Goal: Task Accomplishment & Management: Complete application form

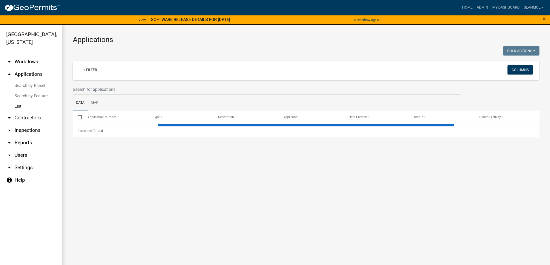
select select "1: 25"
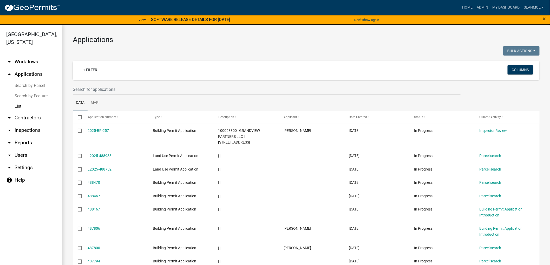
click at [29, 72] on link "arrow_drop_up Applications" at bounding box center [31, 74] width 62 height 12
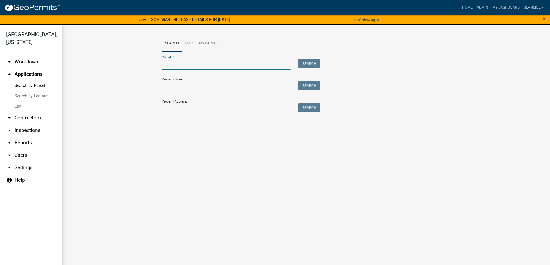
paste input "030025401"
type input "030025401"
click at [307, 62] on button "Search" at bounding box center [309, 63] width 22 height 9
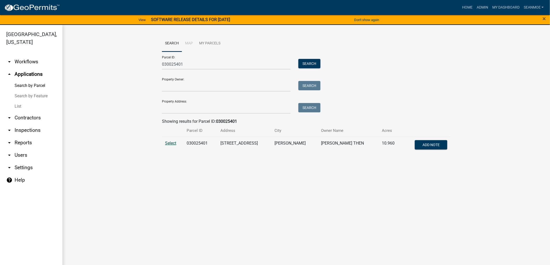
click at [174, 143] on span "Select" at bounding box center [170, 143] width 11 height 5
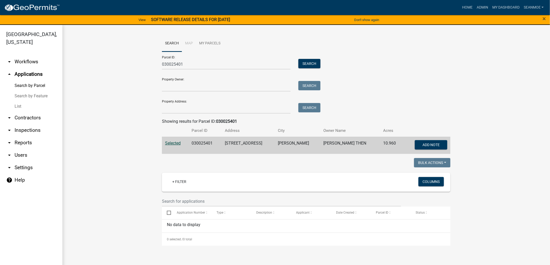
click at [24, 35] on link "[GEOGRAPHIC_DATA], [US_STATE]" at bounding box center [29, 38] width 58 height 18
click at [28, 72] on link "arrow_drop_up Applications" at bounding box center [31, 74] width 62 height 12
click at [17, 36] on link "[GEOGRAPHIC_DATA], [US_STATE]" at bounding box center [29, 38] width 58 height 18
click at [24, 4] on img at bounding box center [32, 8] width 56 height 8
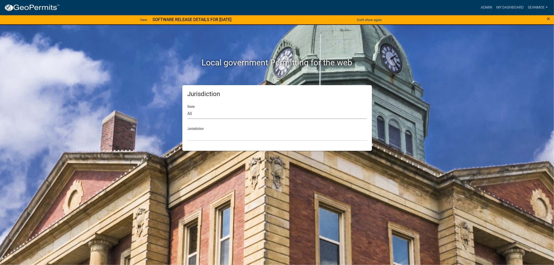
click at [195, 115] on select "All [US_STATE] [US_STATE] [US_STATE] [US_STATE] [US_STATE] [US_STATE] [US_STATE…" at bounding box center [277, 113] width 179 height 11
select select "[US_STATE]"
click at [188, 108] on select "All [US_STATE] [US_STATE] [US_STATE] [US_STATE] [US_STATE] [US_STATE] [US_STATE…" at bounding box center [277, 113] width 179 height 11
click at [202, 137] on select "[GEOGRAPHIC_DATA], [US_STATE] [GEOGRAPHIC_DATA], [US_STATE] [GEOGRAPHIC_DATA], …" at bounding box center [277, 135] width 179 height 11
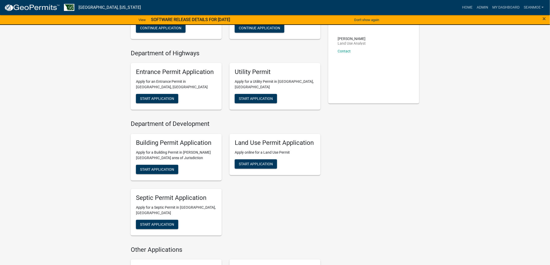
scroll to position [87, 0]
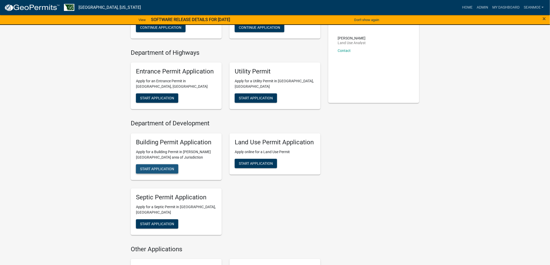
click at [149, 167] on span "Start Application" at bounding box center [157, 169] width 34 height 4
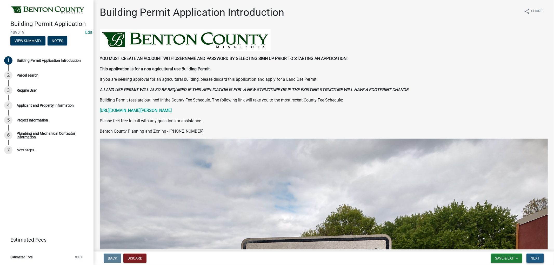
click at [535, 257] on span "Next" at bounding box center [535, 259] width 9 height 4
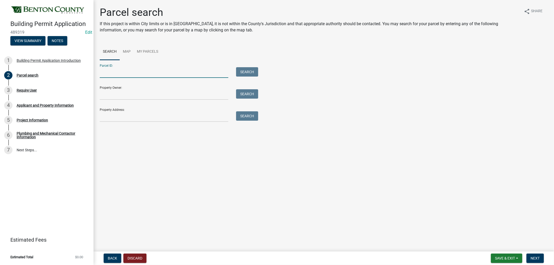
paste input "030025401"
type input "030025401"
click at [249, 72] on button "Search" at bounding box center [247, 71] width 22 height 9
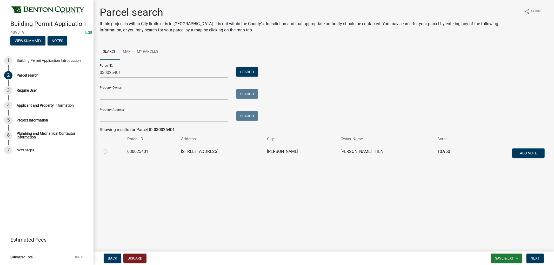
click at [109, 149] on label at bounding box center [109, 149] width 0 height 0
click at [109, 152] on input "radio" at bounding box center [110, 150] width 3 height 3
radio input "true"
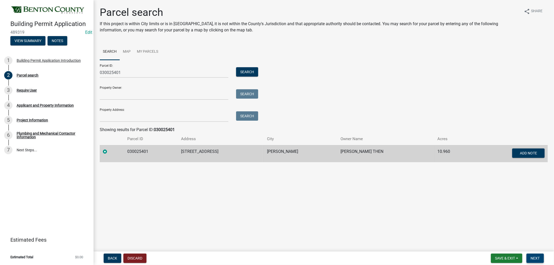
click at [534, 258] on span "Next" at bounding box center [535, 259] width 9 height 4
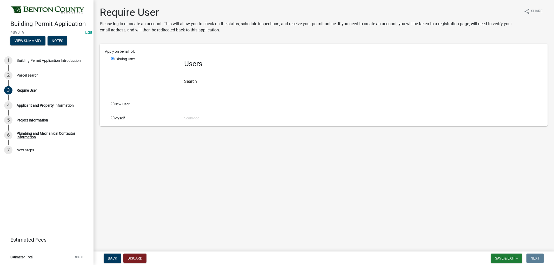
click at [112, 104] on input "radio" at bounding box center [112, 103] width 3 height 3
radio input "true"
radio input "false"
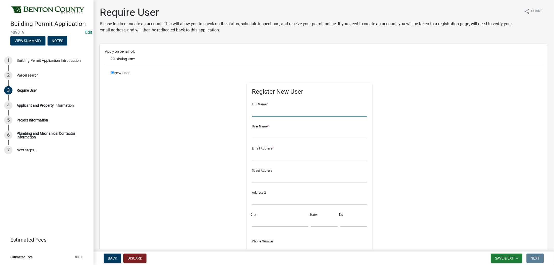
click at [252, 113] on input "text" at bounding box center [309, 111] width 115 height 11
type input "[PERSON_NAME] Then"
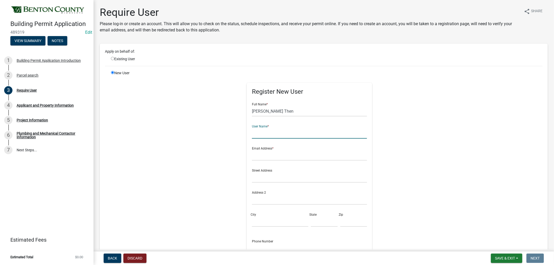
click at [264, 136] on input "text" at bounding box center [309, 133] width 115 height 11
type input "LThen"
click at [259, 156] on input "text" at bounding box center [309, 155] width 115 height 11
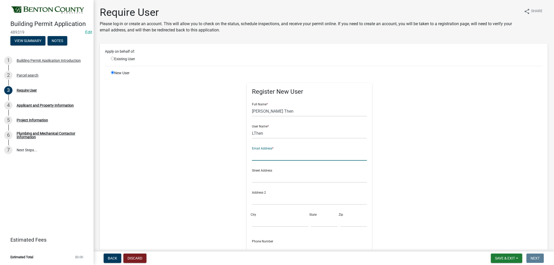
click at [259, 157] on input "text" at bounding box center [309, 155] width 115 height 11
type input "[EMAIL_ADDRESS][DOMAIN_NAME]"
click at [258, 173] on input "text" at bounding box center [309, 177] width 115 height 11
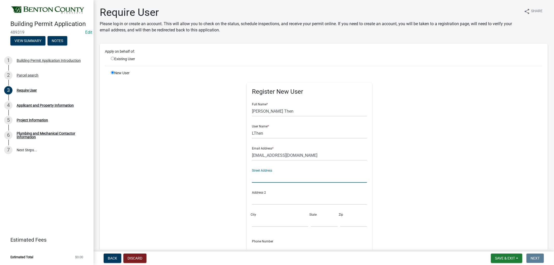
paste input "[STREET_ADDRESS]"
type input "[STREET_ADDRESS]"
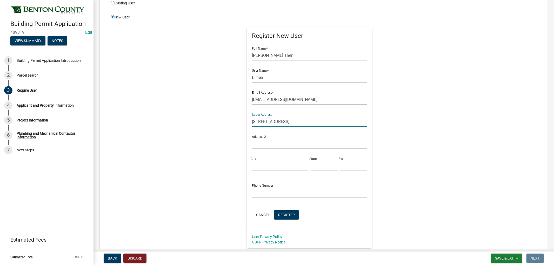
scroll to position [58, 0]
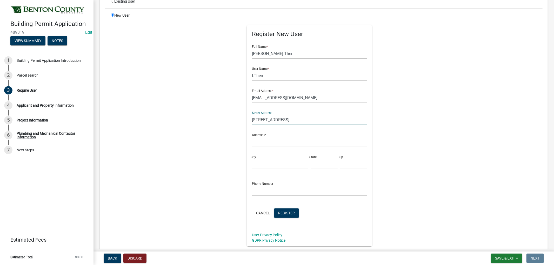
click at [254, 162] on input "City" at bounding box center [280, 164] width 56 height 11
type input "[PERSON_NAME]"
click at [313, 167] on input "text" at bounding box center [324, 164] width 27 height 11
type input "MN"
click at [341, 166] on input "text" at bounding box center [354, 164] width 27 height 11
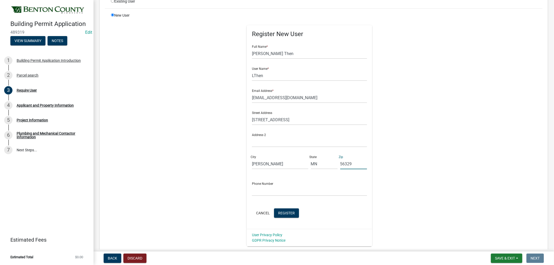
type input "56329"
click at [266, 194] on input "text" at bounding box center [309, 191] width 115 height 11
click at [191, 199] on div "Register New User Full Name * [PERSON_NAME] Then User Name * LThen Email Addres…" at bounding box center [309, 130] width 266 height 234
click at [272, 192] on input "text" at bounding box center [309, 191] width 115 height 11
type input "[PHONE_NUMBER]"
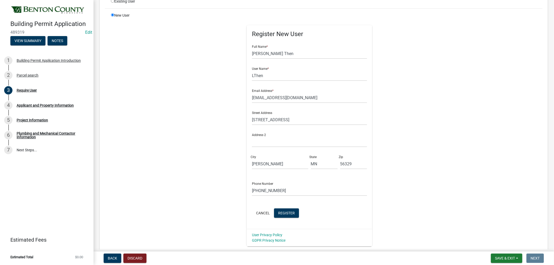
click at [482, 174] on div "New User Register New User Full Name * [PERSON_NAME] Then User Name * LThen Ema…" at bounding box center [327, 130] width 440 height 234
click at [285, 212] on span "Register" at bounding box center [286, 213] width 17 height 4
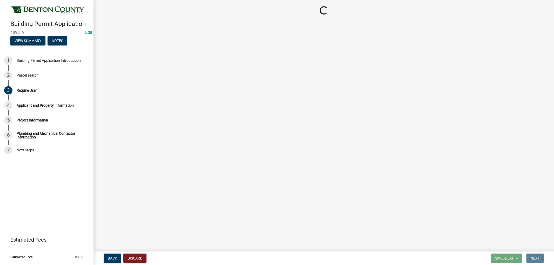
scroll to position [0, 0]
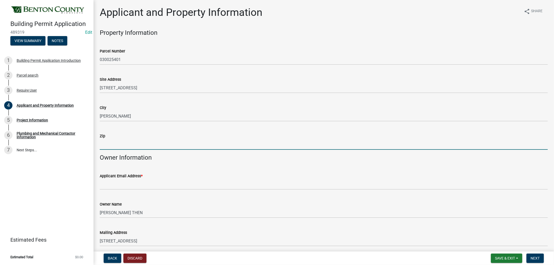
click at [128, 144] on input "Zip" at bounding box center [324, 144] width 448 height 11
type input "56329"
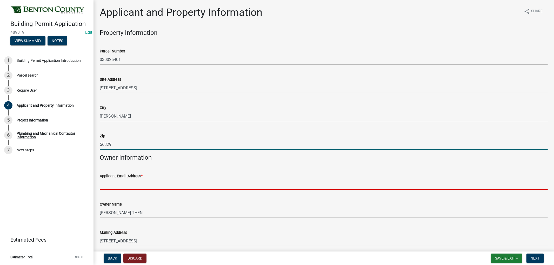
click at [119, 186] on input "Applicant Email Address *" at bounding box center [324, 184] width 448 height 11
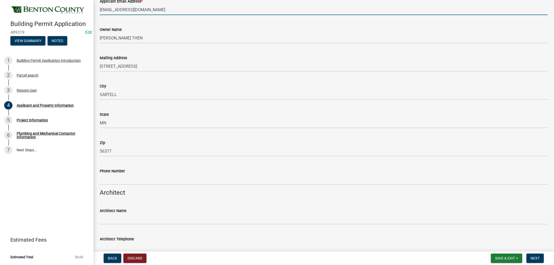
scroll to position [202, 0]
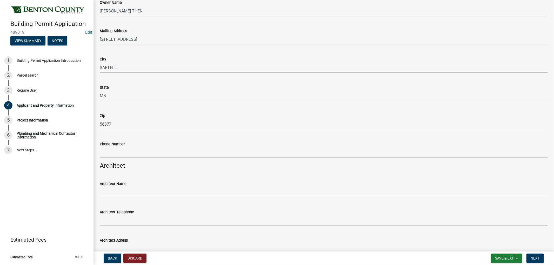
type input "[EMAIL_ADDRESS][DOMAIN_NAME]"
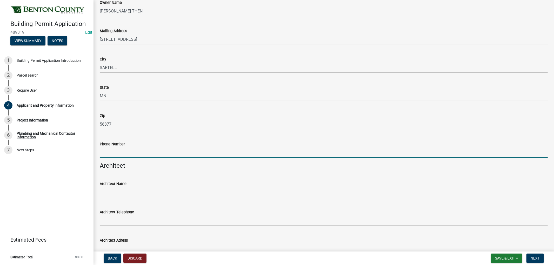
click at [118, 154] on input "Phone Number" at bounding box center [324, 152] width 448 height 11
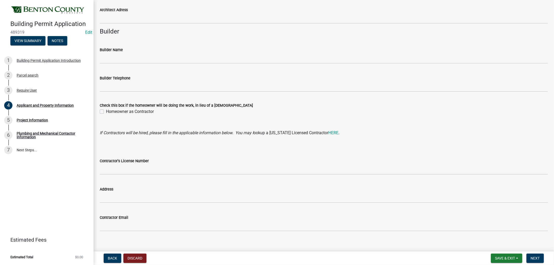
scroll to position [433, 0]
type input "[PHONE_NUMBER]"
click at [106, 111] on label "Homeowner as Contractor" at bounding box center [130, 111] width 48 height 6
click at [106, 111] on input "Homeowner as Contractor" at bounding box center [107, 109] width 3 height 3
checkbox input "true"
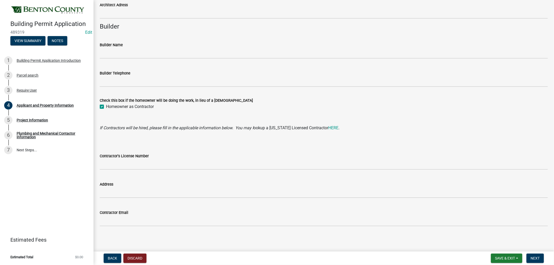
scroll to position [439, 0]
click at [540, 258] on span "Next" at bounding box center [535, 259] width 9 height 4
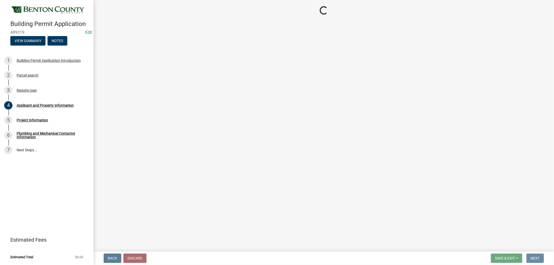
scroll to position [0, 0]
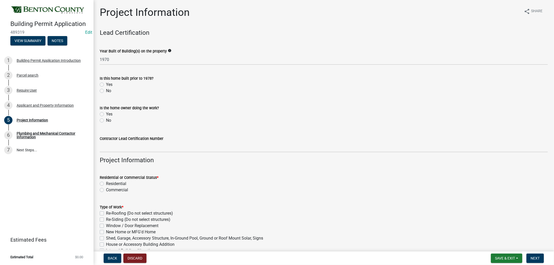
click at [106, 92] on label "No" at bounding box center [108, 91] width 5 height 6
click at [106, 91] on input "No" at bounding box center [107, 89] width 3 height 3
radio input "true"
click at [106, 115] on label "Yes" at bounding box center [109, 114] width 6 height 6
click at [106, 115] on input "Yes" at bounding box center [107, 112] width 3 height 3
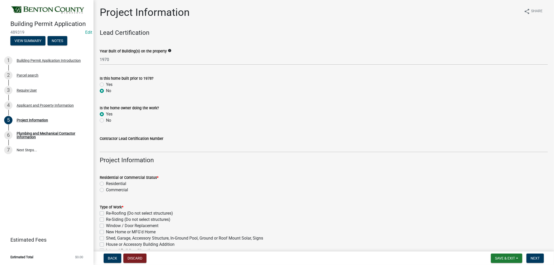
radio input "true"
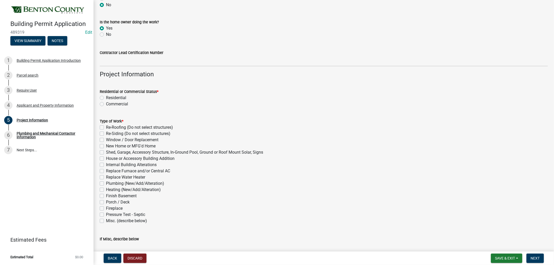
scroll to position [87, 0]
click at [106, 98] on label "Residential" at bounding box center [116, 97] width 20 height 6
click at [106, 98] on input "Residential" at bounding box center [107, 95] width 3 height 3
radio input "true"
click at [106, 194] on label "Finish Basement" at bounding box center [121, 196] width 31 height 6
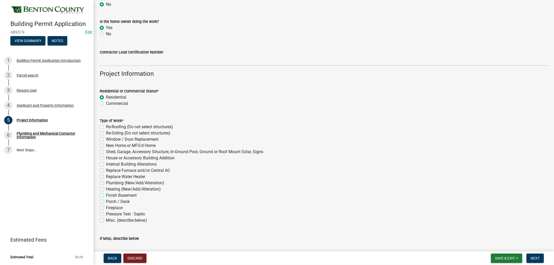
click at [106, 194] on input "Finish Basement" at bounding box center [107, 194] width 3 height 3
checkbox input "true"
checkbox input "false"
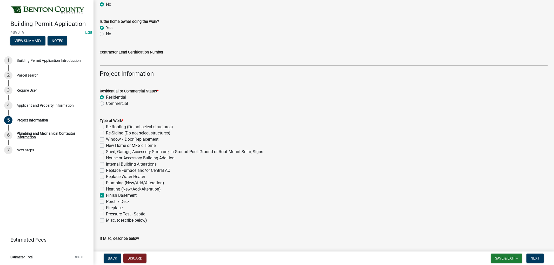
checkbox input "false"
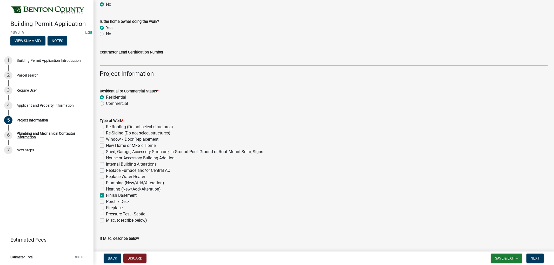
checkbox input "false"
checkbox input "true"
checkbox input "false"
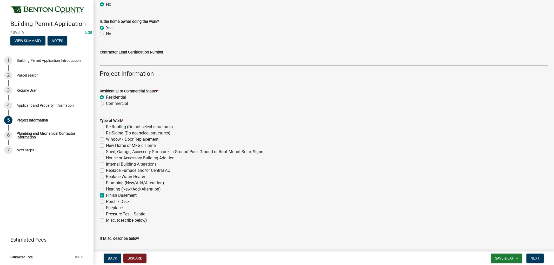
checkbox input "false"
click at [106, 184] on label "Plumbing (New/Add/Alteration)" at bounding box center [135, 183] width 58 height 6
click at [106, 184] on input "Plumbing (New/Add/Alteration)" at bounding box center [107, 181] width 3 height 3
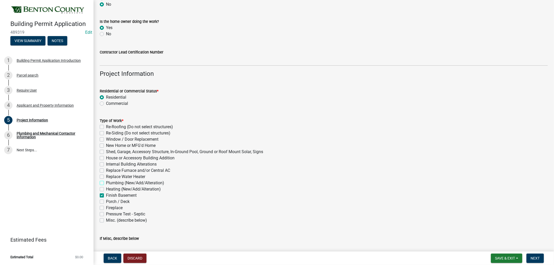
checkbox input "true"
checkbox input "false"
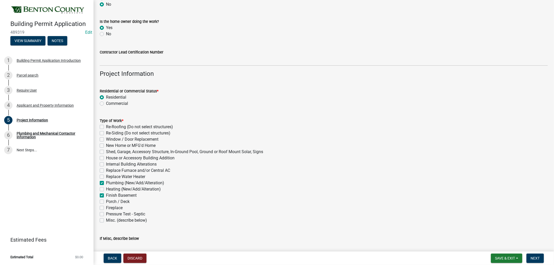
checkbox input "false"
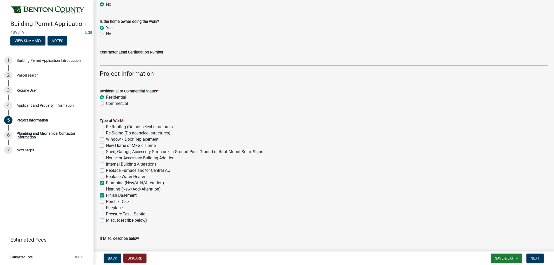
checkbox input "true"
checkbox input "false"
checkbox input "true"
checkbox input "false"
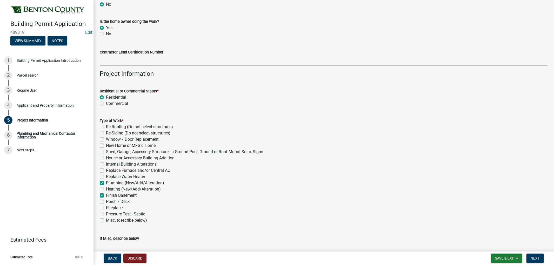
checkbox input "false"
click at [106, 164] on label "Internal Building Alterations" at bounding box center [131, 164] width 51 height 6
click at [106, 164] on input "Internal Building Alterations" at bounding box center [107, 162] width 3 height 3
checkbox input "true"
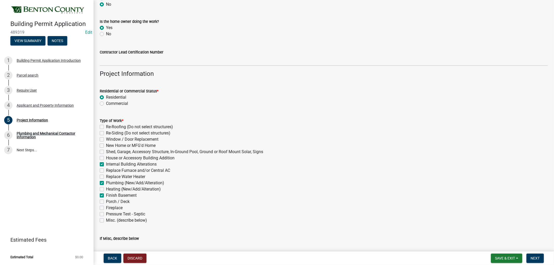
checkbox input "false"
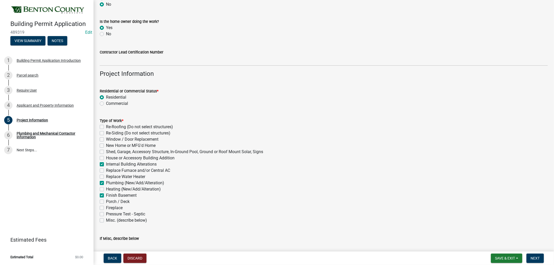
checkbox input "false"
checkbox input "true"
checkbox input "false"
checkbox input "true"
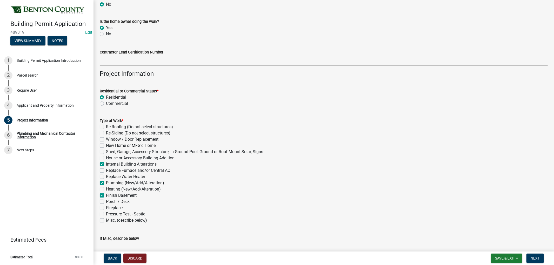
checkbox input "false"
checkbox input "true"
checkbox input "false"
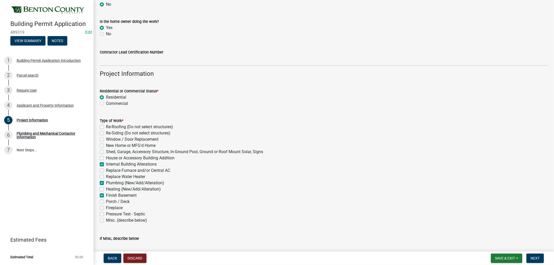
checkbox input "false"
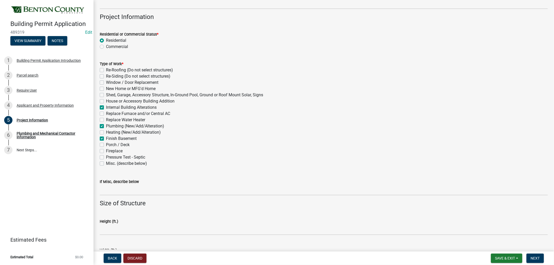
scroll to position [173, 0]
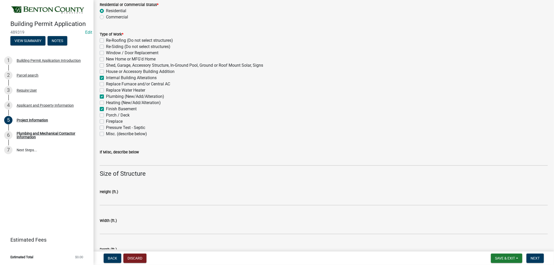
click at [106, 109] on label "Finish Basement" at bounding box center [121, 109] width 31 height 6
click at [106, 109] on input "Finish Basement" at bounding box center [107, 107] width 3 height 3
checkbox input "false"
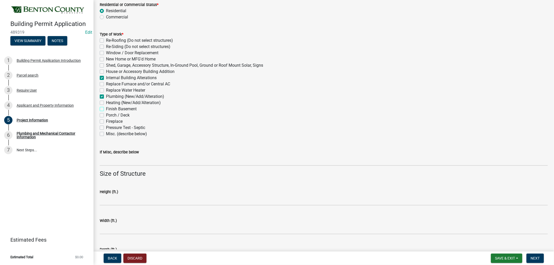
checkbox input "false"
checkbox input "true"
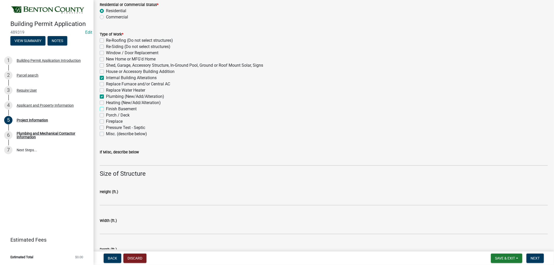
checkbox input "false"
checkbox input "true"
checkbox input "false"
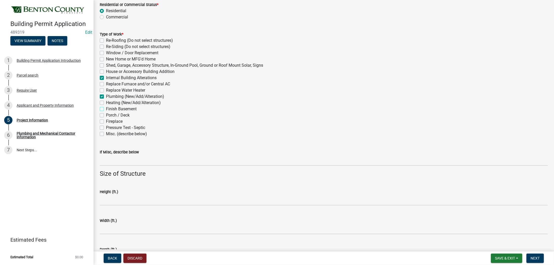
checkbox input "false"
click at [106, 71] on label "House or Accessory Building Addition" at bounding box center [140, 72] width 69 height 6
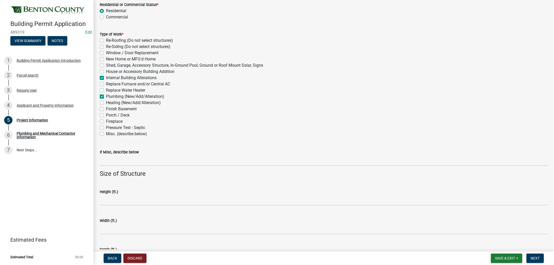
click at [106, 71] on input "House or Accessory Building Addition" at bounding box center [107, 70] width 3 height 3
checkbox input "true"
checkbox input "false"
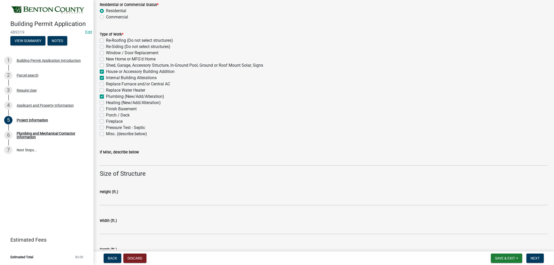
checkbox input "false"
checkbox input "true"
checkbox input "false"
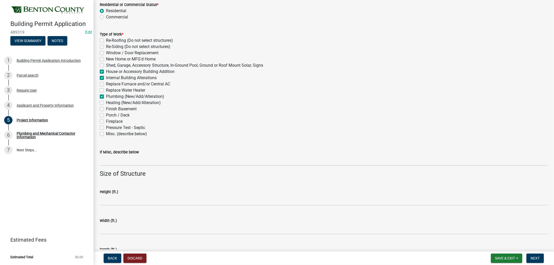
checkbox input "false"
checkbox input "true"
checkbox input "false"
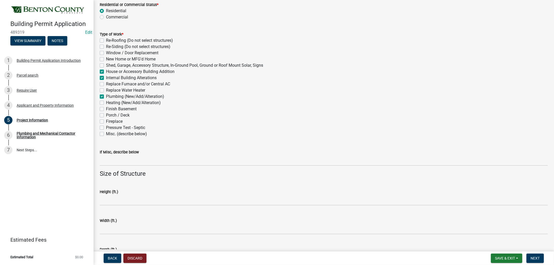
checkbox input "false"
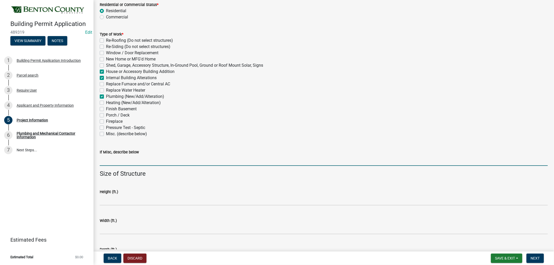
click at [110, 164] on input "If Misc, describe below" at bounding box center [324, 160] width 448 height 11
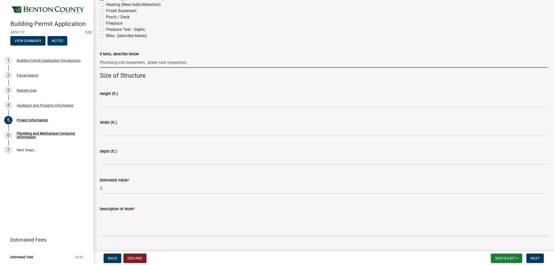
scroll to position [283, 0]
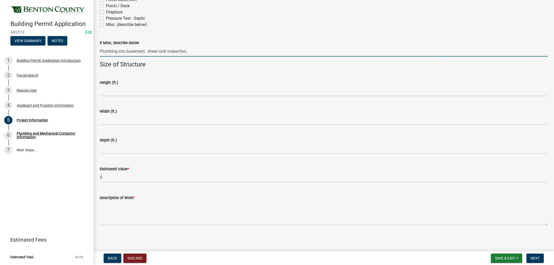
type input "Plumbing into basement, sheet rock inspection,"
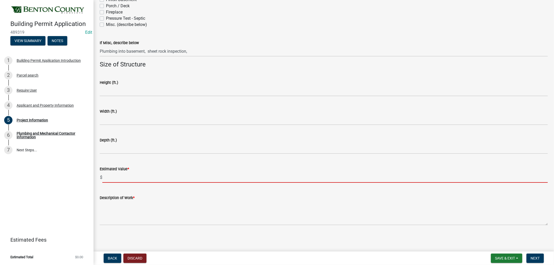
click at [115, 177] on input "text" at bounding box center [325, 177] width 446 height 11
click at [123, 177] on input "text" at bounding box center [325, 177] width 446 height 11
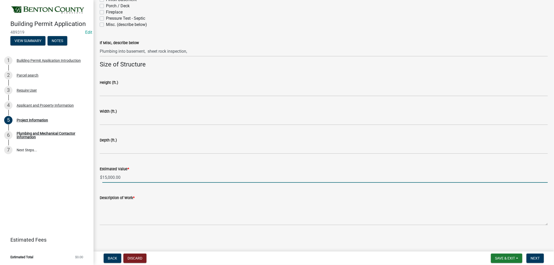
drag, startPoint x: 130, startPoint y: 175, endPoint x: 81, endPoint y: 168, distance: 50.0
click at [81, 168] on div "Building Permit Application 489319 Edit View Summary Notes 1 Building Permit Ap…" at bounding box center [277, 132] width 554 height 265
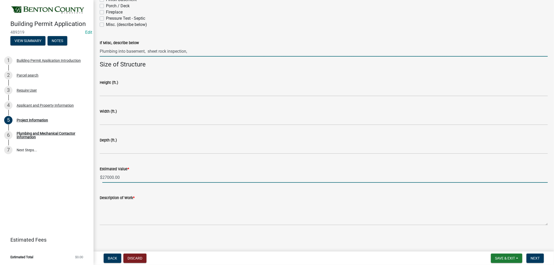
type input "27000"
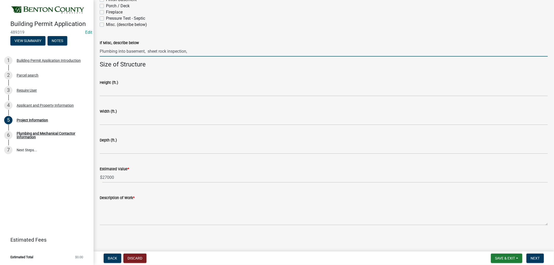
drag, startPoint x: 194, startPoint y: 51, endPoint x: 143, endPoint y: 55, distance: 50.8
click at [68, 41] on div "Building Permit Application 489319 Edit View Summary Notes 1 Building Permit Ap…" at bounding box center [277, 132] width 554 height 265
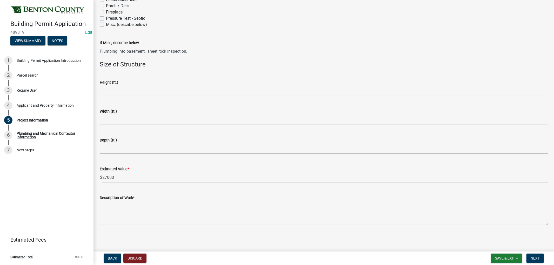
click at [121, 214] on textarea "Description of Work *" at bounding box center [324, 213] width 448 height 24
paste textarea "Plumbing into basement, sheet rock inspection,"
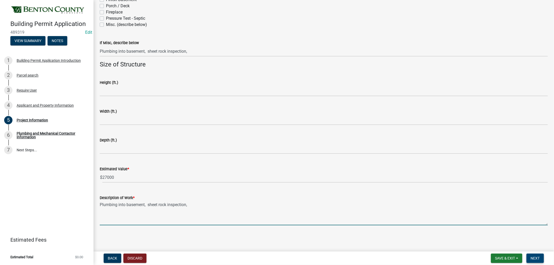
type textarea "Plumbing into basement, sheet rock inspection,"
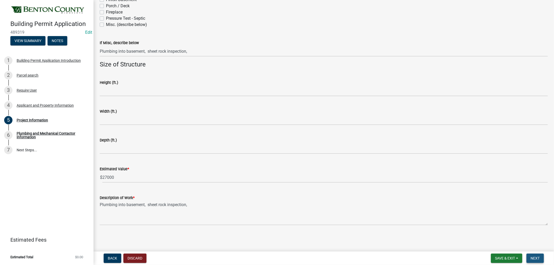
click at [540, 258] on span "Next" at bounding box center [535, 259] width 9 height 4
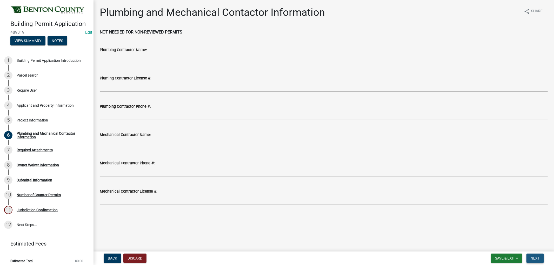
click at [539, 256] on button "Next" at bounding box center [535, 258] width 17 height 9
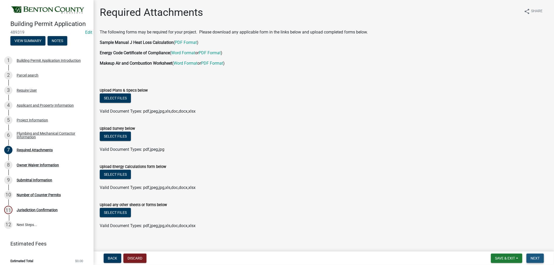
click at [541, 258] on button "Next" at bounding box center [535, 258] width 17 height 9
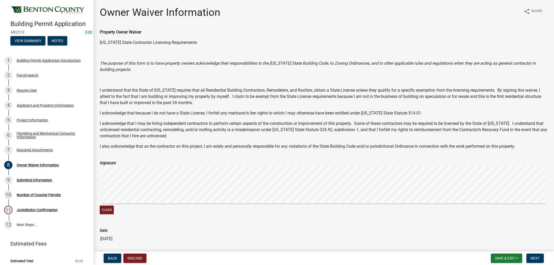
scroll to position [19, 0]
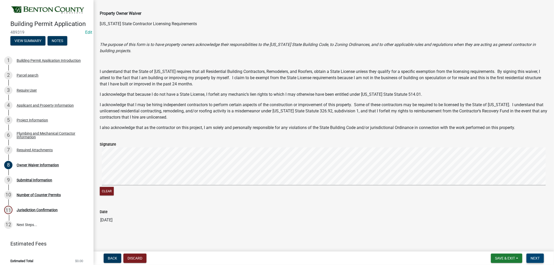
click at [540, 257] on span "Next" at bounding box center [535, 259] width 9 height 4
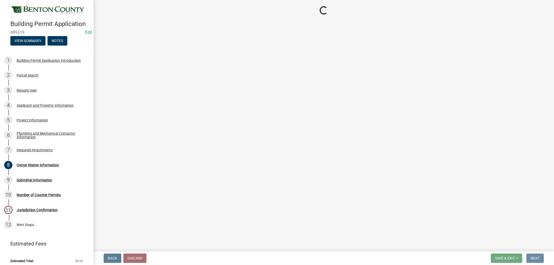
scroll to position [0, 0]
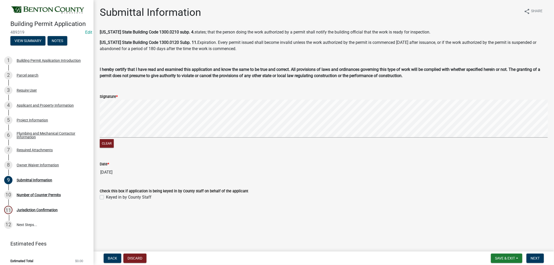
click at [106, 197] on label "Keyed in by County Staff" at bounding box center [128, 197] width 45 height 6
click at [106, 197] on input "Keyed in by County Staff" at bounding box center [107, 195] width 3 height 3
checkbox input "true"
click at [541, 256] on button "Next" at bounding box center [535, 258] width 17 height 9
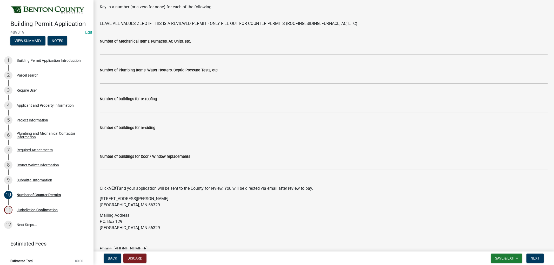
scroll to position [54, 0]
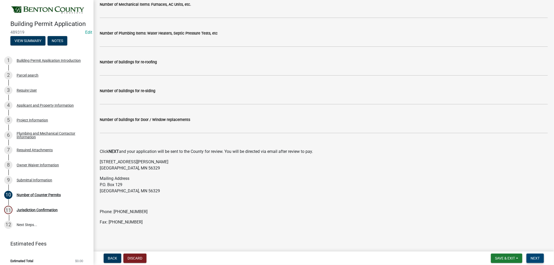
click at [541, 256] on button "Next" at bounding box center [535, 258] width 17 height 9
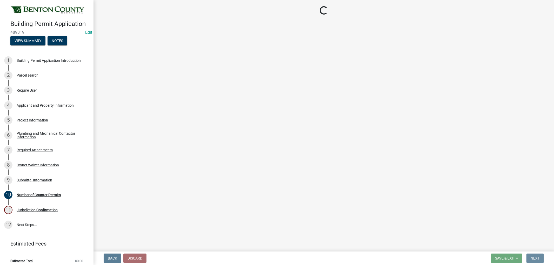
scroll to position [0, 0]
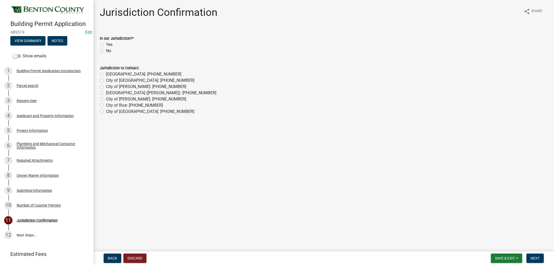
click at [106, 46] on label "Yes" at bounding box center [109, 45] width 6 height 6
click at [106, 45] on input "Yes" at bounding box center [107, 43] width 3 height 3
radio input "true"
click at [533, 255] on button "Next" at bounding box center [535, 258] width 17 height 9
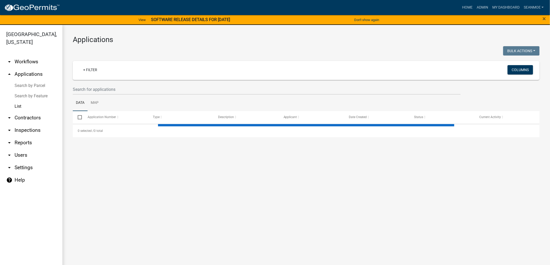
select select "1: 25"
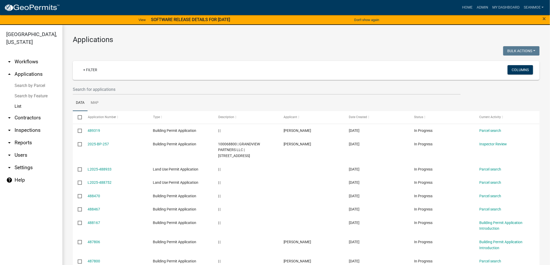
click at [24, 86] on link "Search by Parcel" at bounding box center [31, 86] width 62 height 10
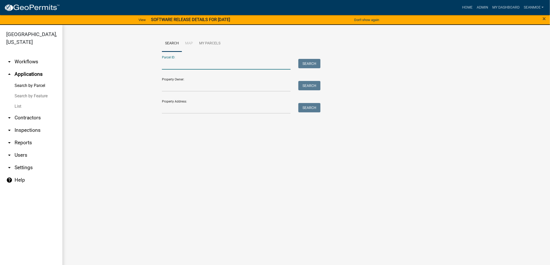
paste input "030025401"
type input "030025401"
click at [313, 63] on button "Search" at bounding box center [309, 63] width 22 height 9
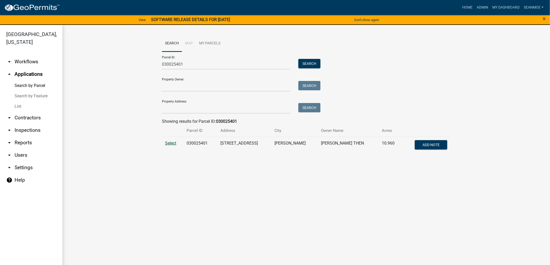
click at [172, 144] on span "Select" at bounding box center [170, 143] width 11 height 5
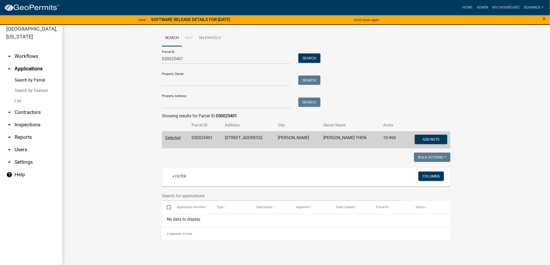
scroll to position [6, 0]
